Goal: Navigation & Orientation: Find specific page/section

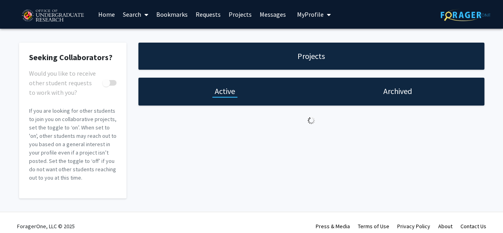
checkbox input "true"
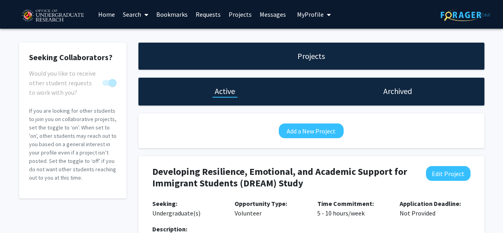
click at [212, 14] on link "Requests" at bounding box center [208, 14] width 33 height 28
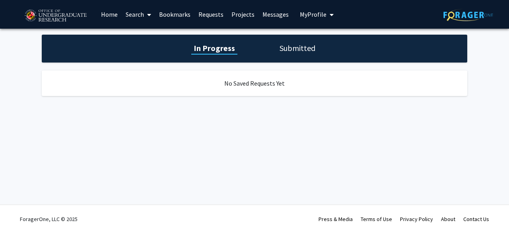
click at [250, 10] on link "Projects" at bounding box center [243, 14] width 31 height 28
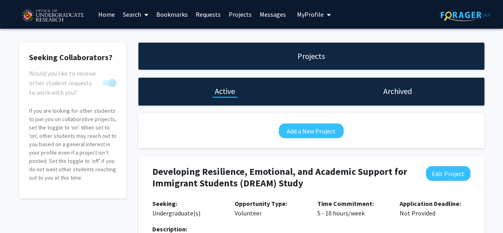
click at [268, 14] on link "Messages" at bounding box center [273, 14] width 34 height 28
